Goal: Task Accomplishment & Management: Manage account settings

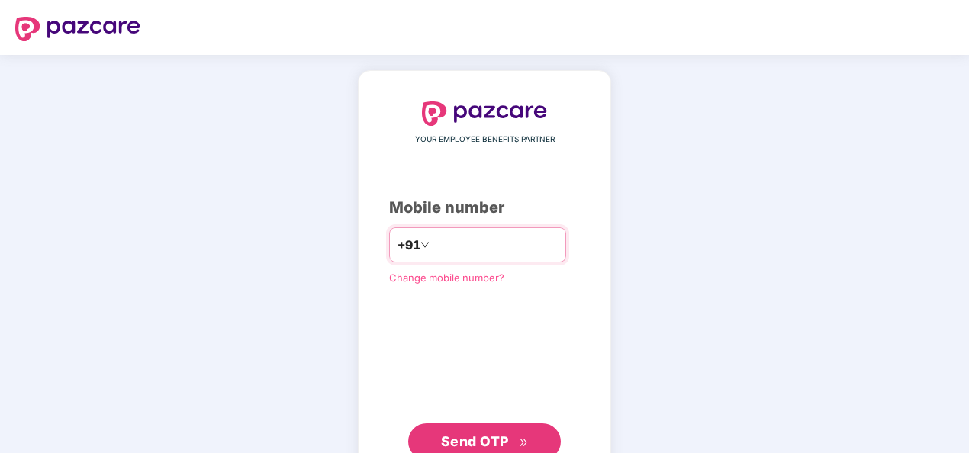
click at [504, 233] on input "number" at bounding box center [495, 245] width 125 height 24
type input "**********"
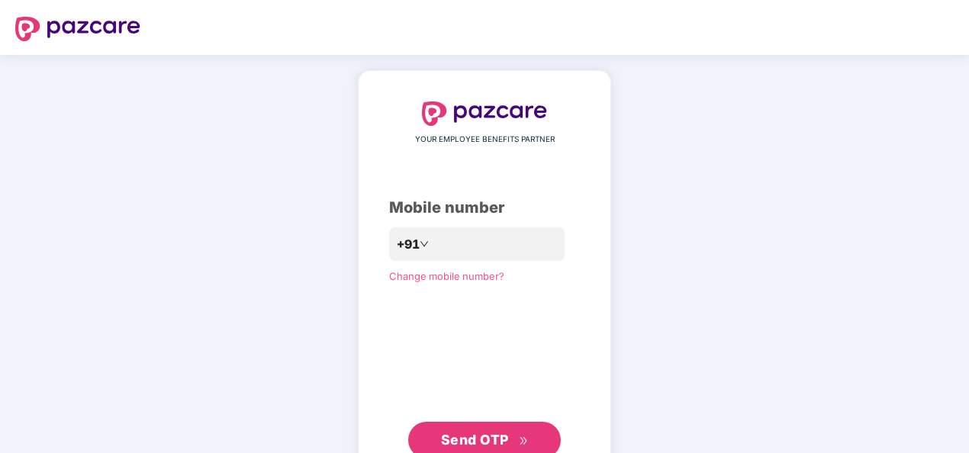
click at [508, 440] on span "Send OTP" at bounding box center [485, 440] width 88 height 21
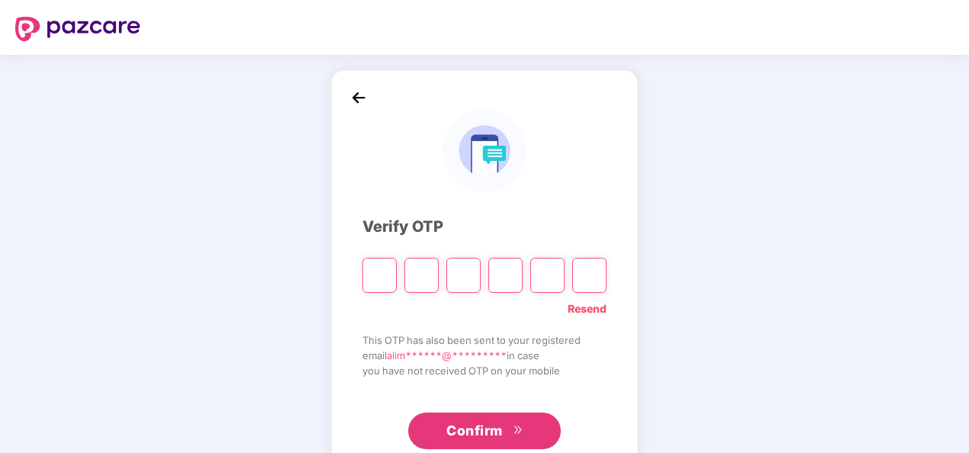
click at [378, 273] on input "Please enter verification code. Digit 1" at bounding box center [380, 275] width 34 height 35
type input "*"
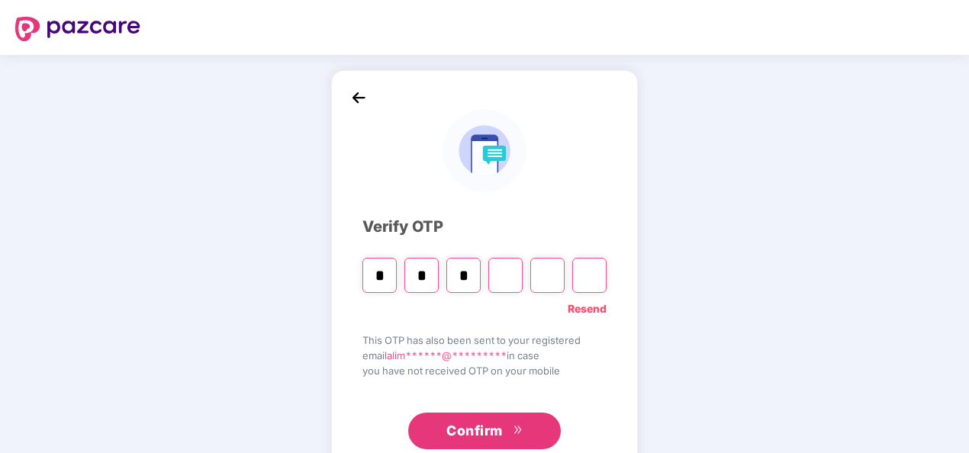
type input "*"
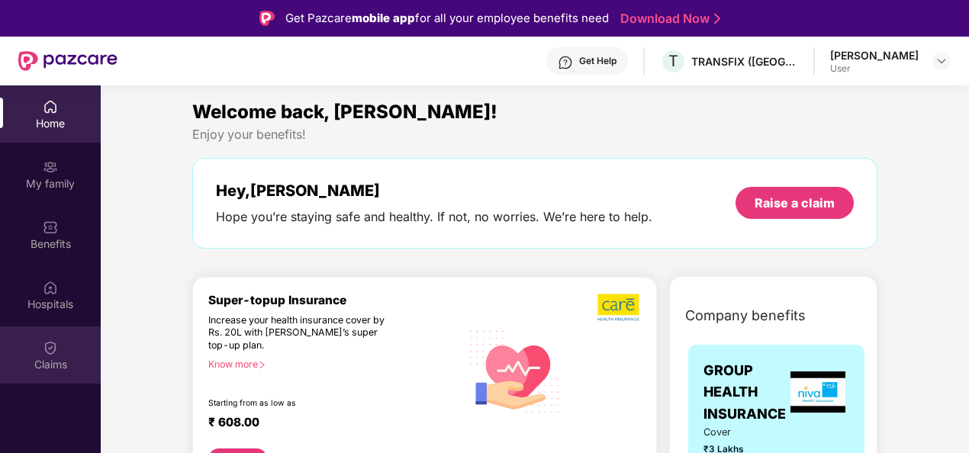
click at [79, 353] on div "Claims" at bounding box center [50, 355] width 101 height 57
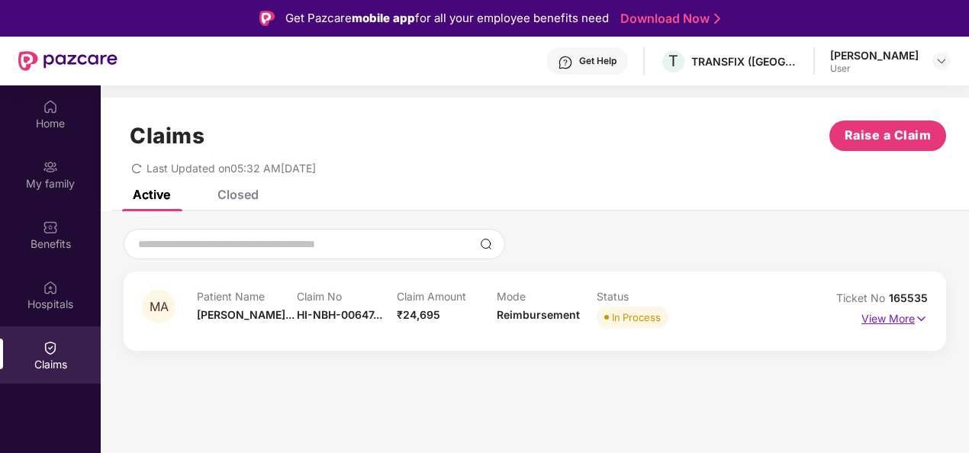
click at [894, 323] on p "View More" at bounding box center [895, 317] width 66 height 21
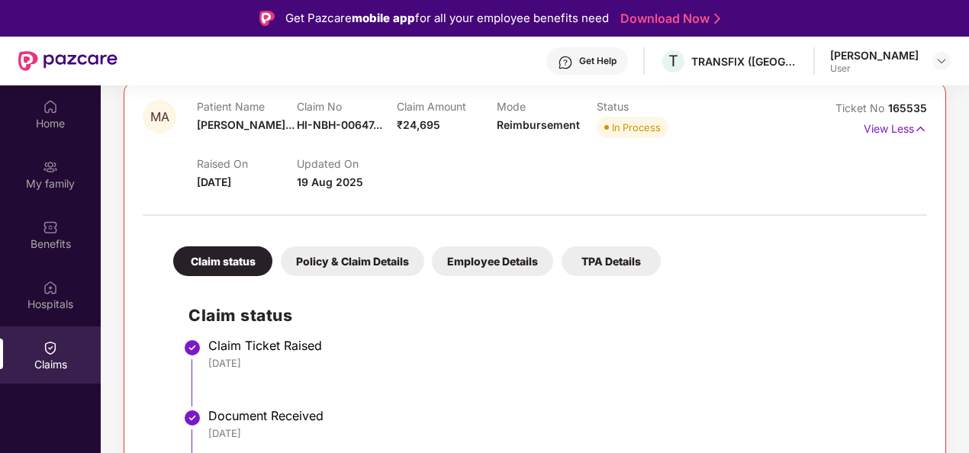
scroll to position [175, 0]
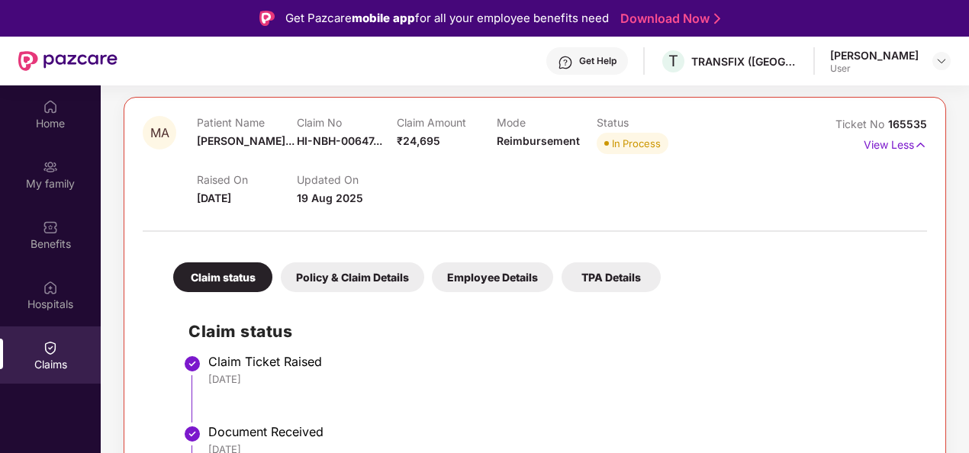
click at [627, 276] on div "TPA Details" at bounding box center [611, 278] width 99 height 30
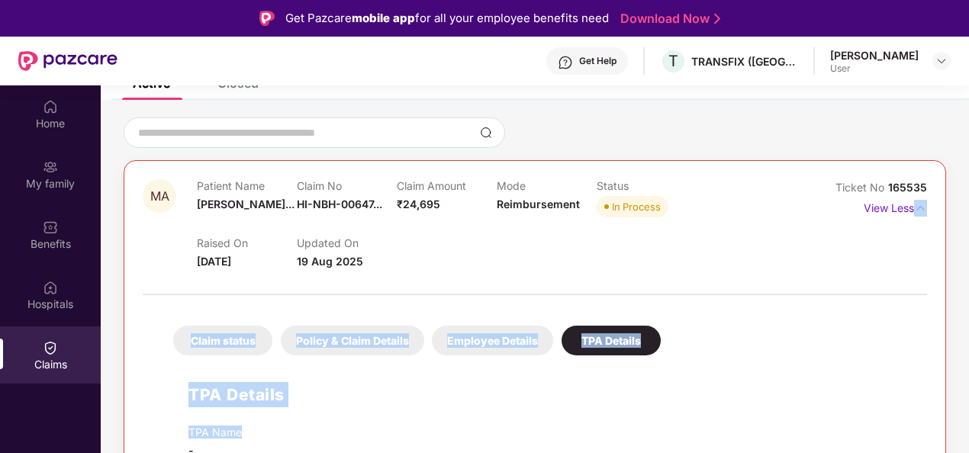
drag, startPoint x: 967, startPoint y: 227, endPoint x: 969, endPoint y: 366, distance: 138.2
click at [969, 366] on div "Home My family Benefits Hospitals Claims Claims Raise a Claim Last Updated on 0…" at bounding box center [484, 311] width 969 height 453
click at [932, 424] on div "MA Patient Name [PERSON_NAME]... Claim No HI-NBH-00647... Claim Amount ₹24,695 …" at bounding box center [535, 342] width 823 height 364
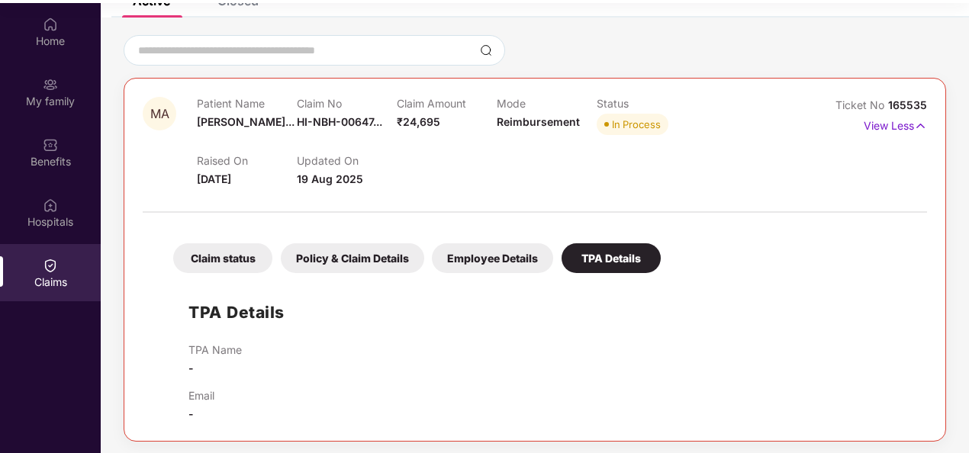
scroll to position [85, 0]
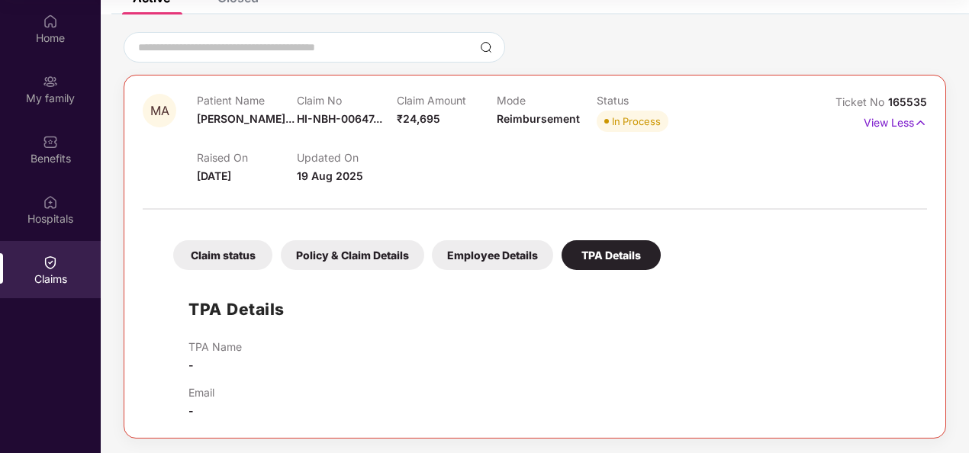
click at [386, 246] on div "Policy & Claim Details" at bounding box center [353, 255] width 144 height 30
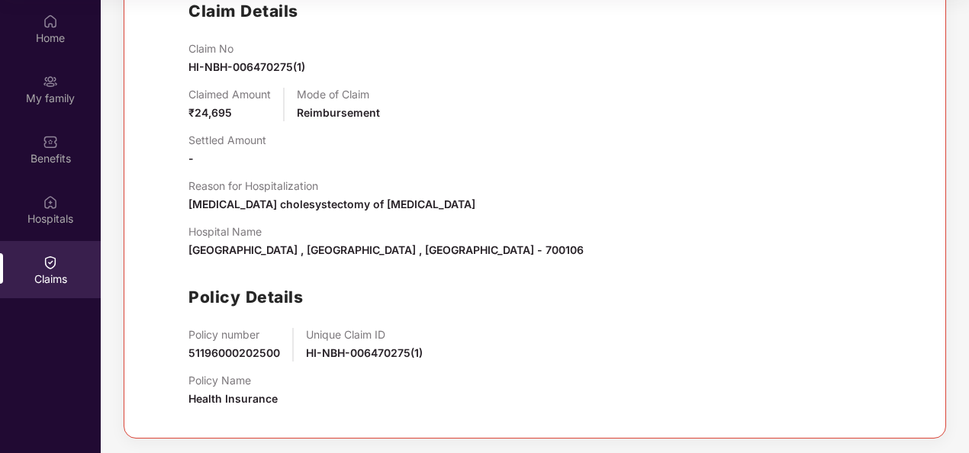
scroll to position [13, 0]
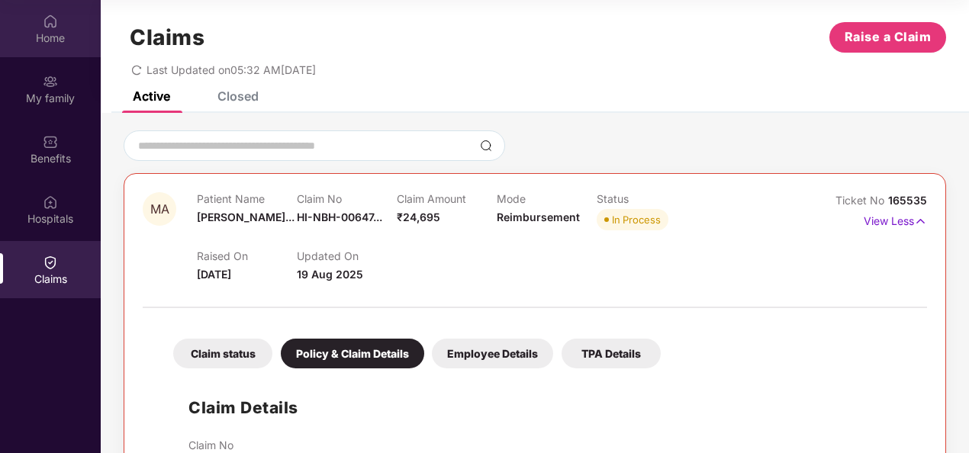
click at [55, 43] on div "Home" at bounding box center [50, 38] width 101 height 15
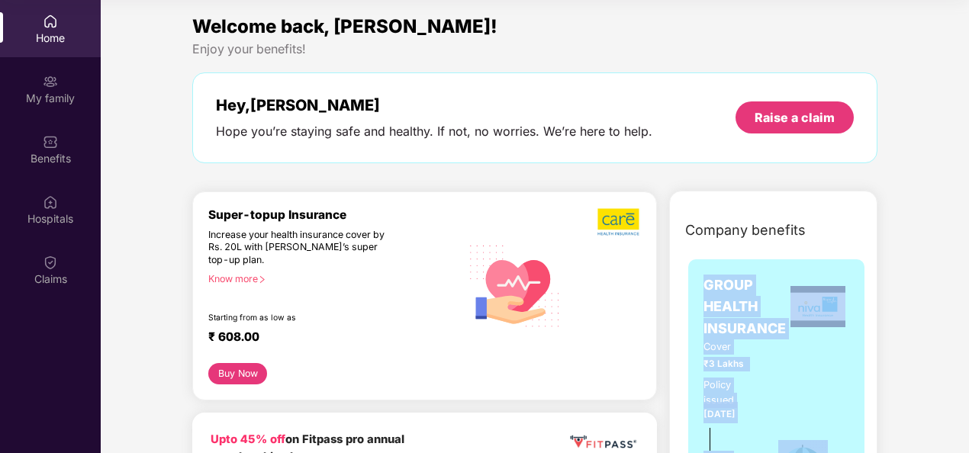
drag, startPoint x: 967, startPoint y: 221, endPoint x: 964, endPoint y: 351, distance: 130.6
copy div "GROUP HEALTH INSURANCE Cover ₹3 Lakhs Policy issued [DATE] Policy Expiry [DATE]…"
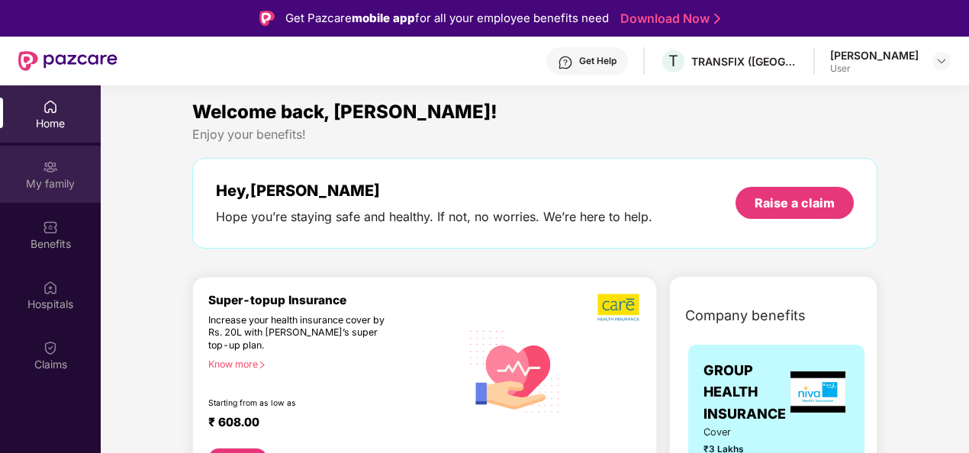
click at [20, 154] on div "My family" at bounding box center [50, 174] width 101 height 57
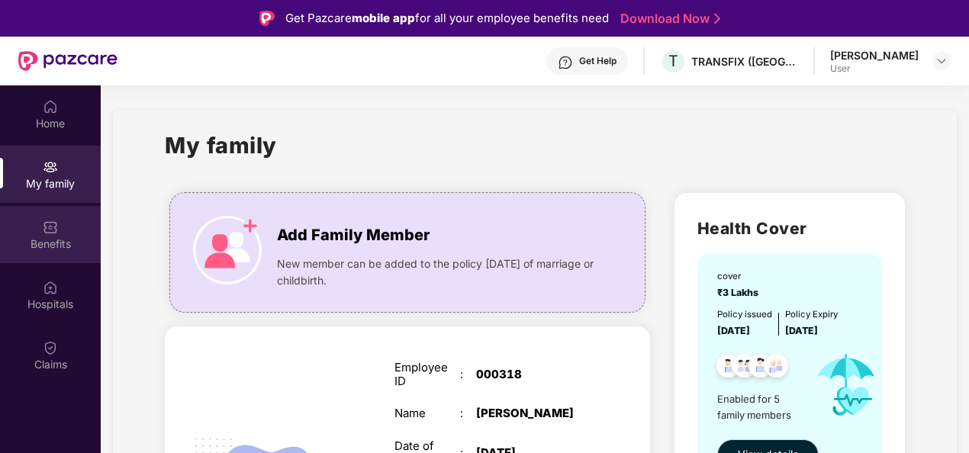
click at [47, 233] on img at bounding box center [50, 227] width 15 height 15
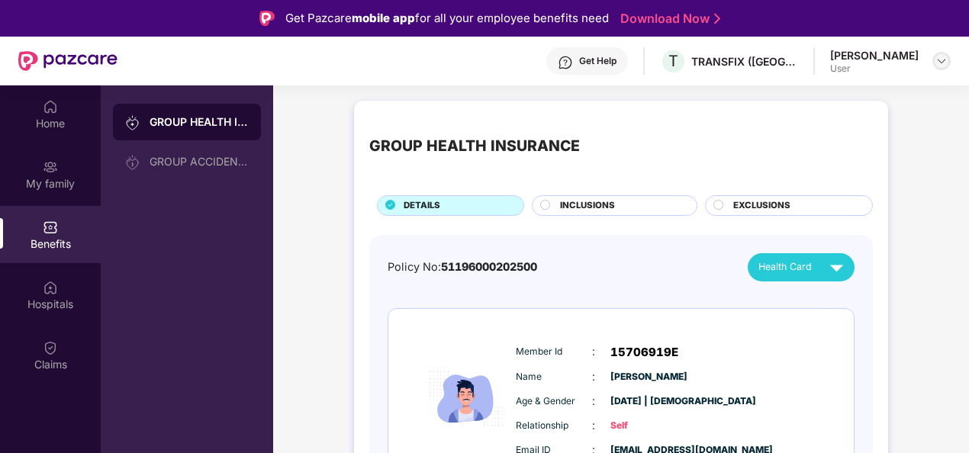
click at [941, 64] on img at bounding box center [942, 61] width 12 height 12
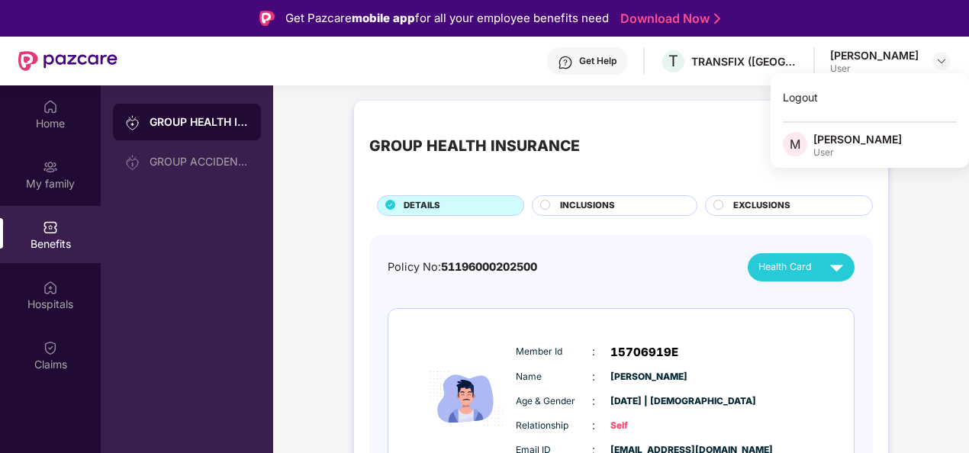
click at [837, 149] on div "User" at bounding box center [858, 153] width 89 height 12
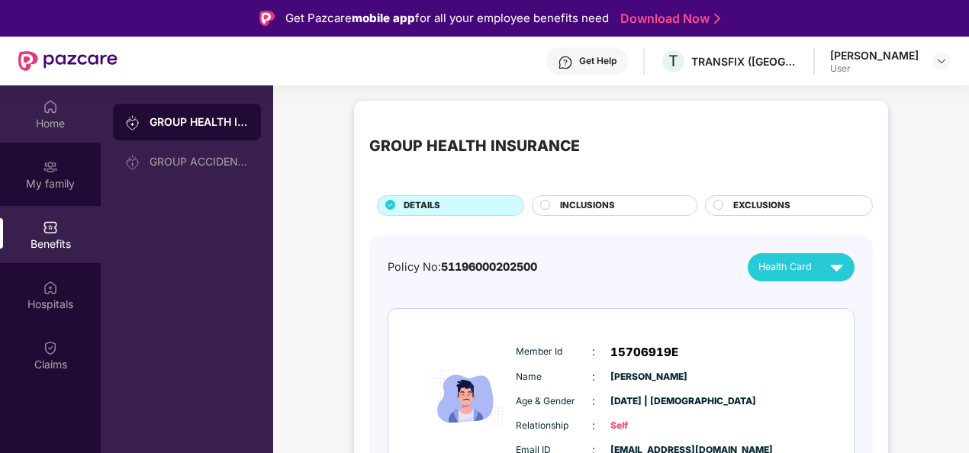
click at [47, 119] on div "Home" at bounding box center [50, 123] width 101 height 15
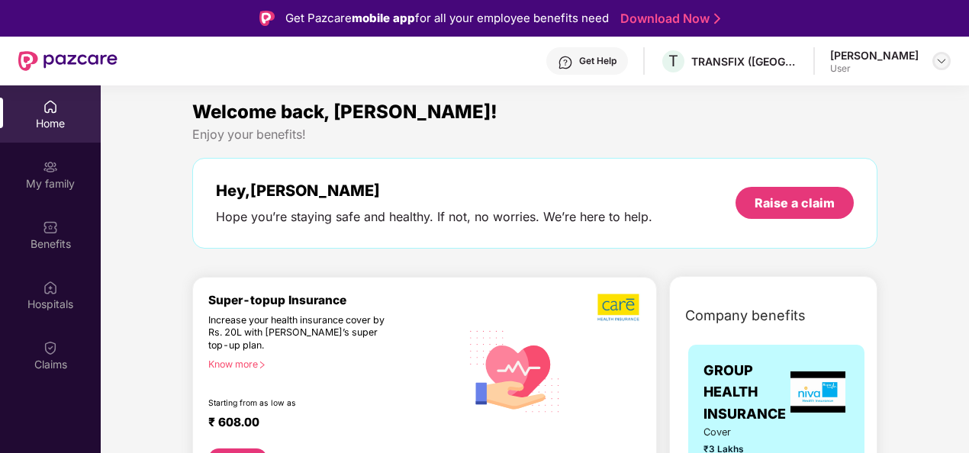
click at [939, 58] on img at bounding box center [942, 61] width 12 height 12
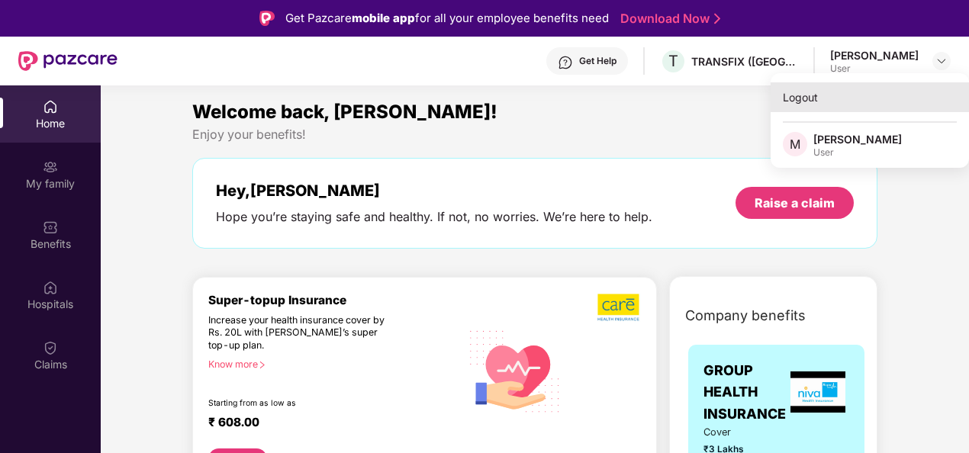
click at [811, 95] on div "Logout" at bounding box center [870, 97] width 198 height 30
